Goal: Information Seeking & Learning: Check status

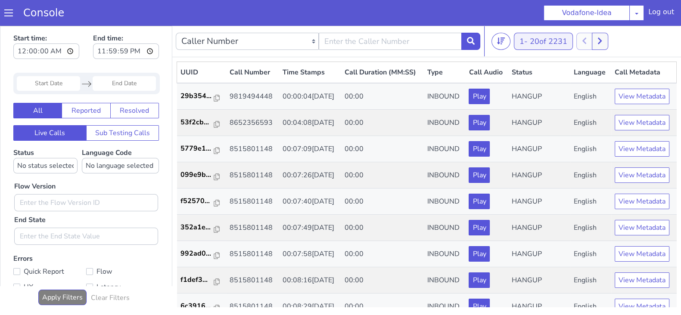
click at [530, 37] on button "1 - 20 of 2231" at bounding box center [543, 41] width 59 height 17
click at [504, 38] on icon at bounding box center [501, 40] width 8 height 7
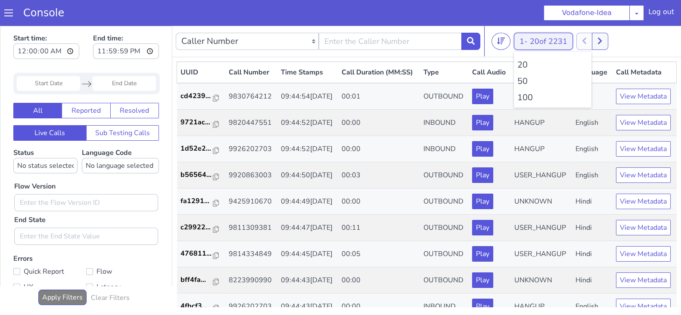
click at [526, 39] on button "1 - 20 of 2231" at bounding box center [543, 41] width 59 height 17
click at [526, 97] on li "100" at bounding box center [553, 97] width 71 height 13
click at [610, 38] on button at bounding box center [605, 41] width 16 height 17
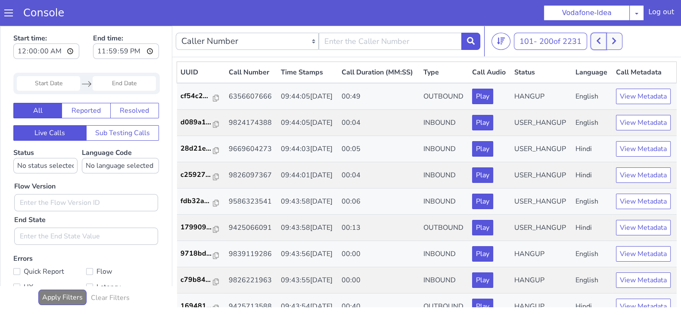
click at [600, 40] on icon at bounding box center [598, 41] width 5 height 8
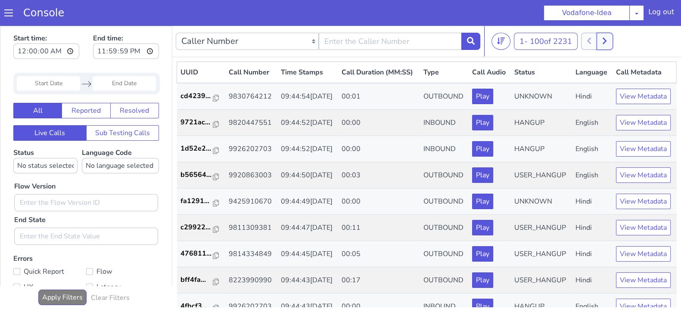
click at [613, 41] on button at bounding box center [605, 41] width 16 height 17
click at [616, 46] on button at bounding box center [614, 41] width 16 height 17
click at [613, 44] on button at bounding box center [614, 41] width 16 height 17
click at [612, 44] on button at bounding box center [614, 41] width 16 height 17
click at [607, 35] on button at bounding box center [599, 41] width 16 height 17
